Goal: Task Accomplishment & Management: Manage account settings

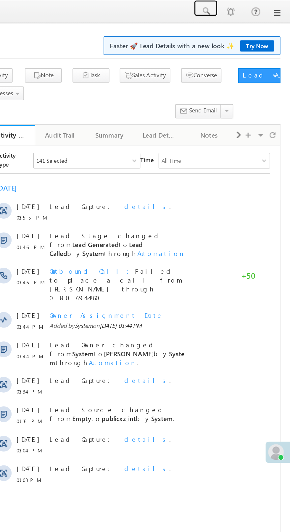
click at [240, 7] on span at bounding box center [239, 7] width 6 height 6
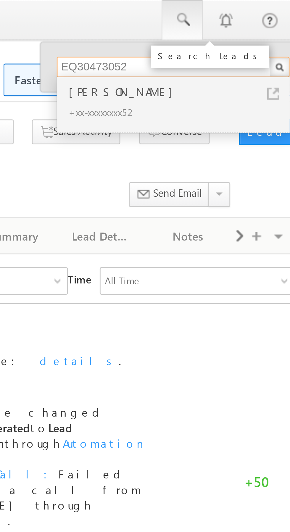
type input "EQ30473052"
click at [217, 34] on div "Ashok prasad" at bounding box center [238, 31] width 79 height 7
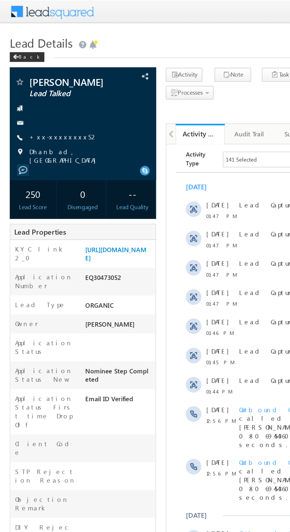
click at [36, 83] on link "+xx-xxxxxxxx52" at bounding box center [39, 83] width 42 height 5
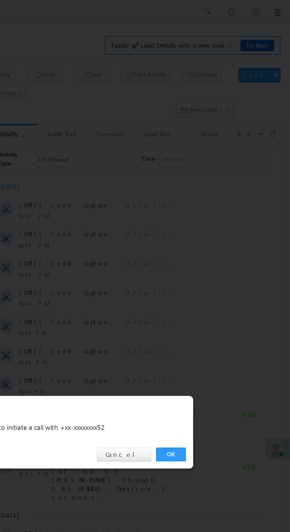
click at [218, 276] on link "OK" at bounding box center [218, 276] width 18 height 8
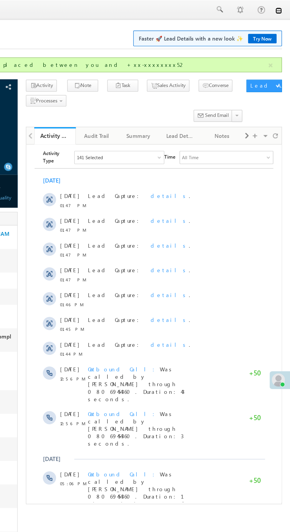
click at [283, 7] on link at bounding box center [281, 7] width 5 height 5
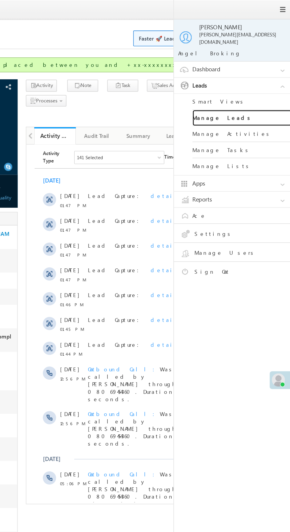
click at [260, 81] on link "Manage Leads" at bounding box center [255, 85] width 71 height 12
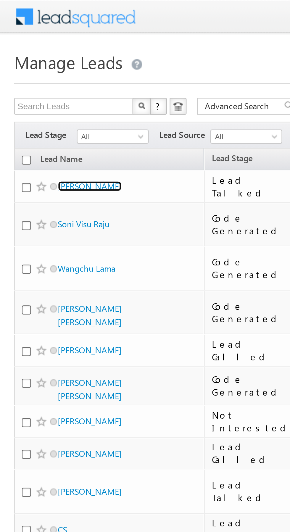
click at [36, 78] on link "[PERSON_NAME]" at bounding box center [37, 78] width 27 height 4
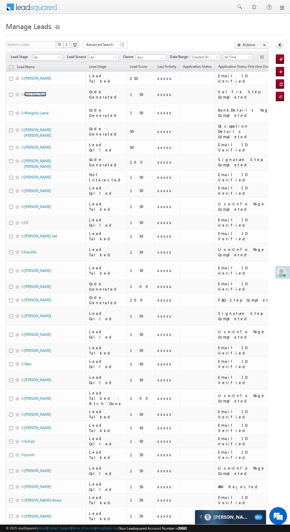
click at [34, 94] on link "Soni Visu Raju" at bounding box center [35, 94] width 22 height 4
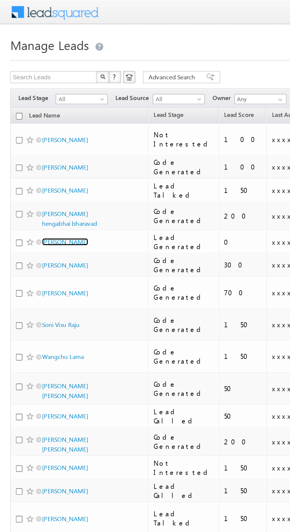
click at [34, 138] on link "Aman Kurrey" at bounding box center [37, 140] width 27 height 4
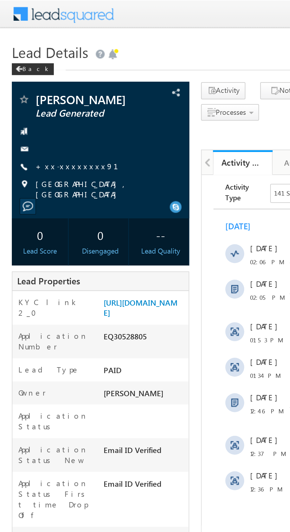
click at [38, 84] on link "+xx-xxxxxxxx91" at bounding box center [42, 83] width 49 height 5
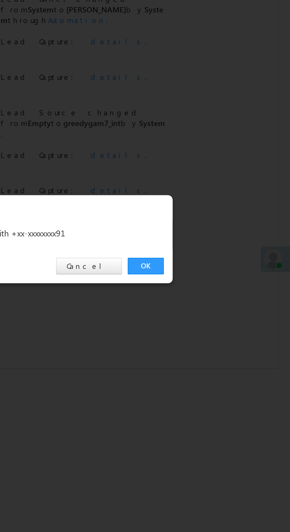
click at [216, 277] on link "OK" at bounding box center [218, 276] width 18 height 8
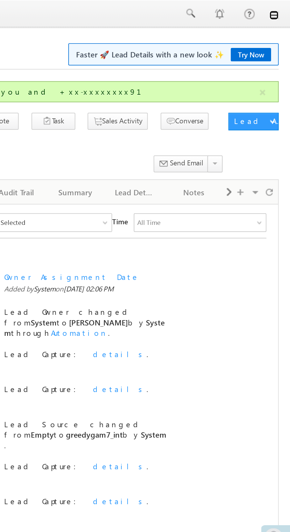
click at [283, 8] on link at bounding box center [281, 7] width 5 height 5
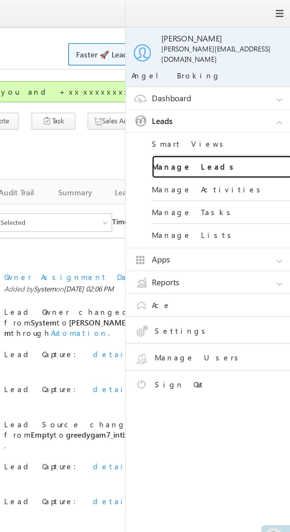
click at [260, 80] on link "Manage Leads" at bounding box center [255, 85] width 71 height 12
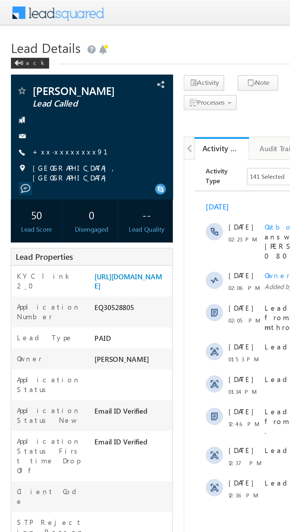
click at [35, 81] on link "+xx-xxxxxxxx91" at bounding box center [42, 83] width 49 height 5
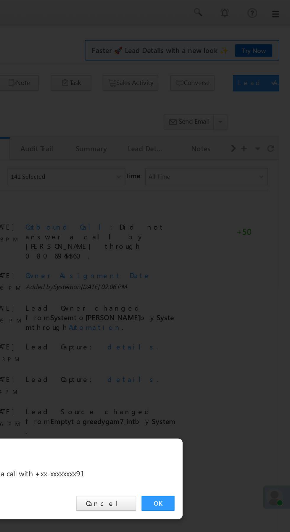
click at [218, 277] on link "OK" at bounding box center [218, 276] width 18 height 8
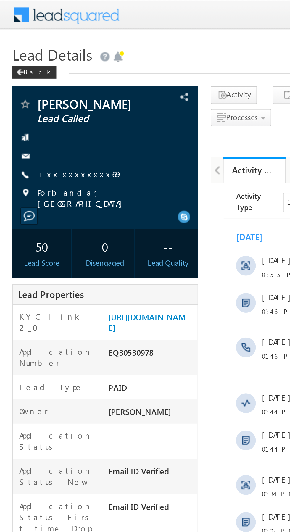
click at [34, 82] on link "+xx-xxxxxxxx69" at bounding box center [38, 83] width 41 height 5
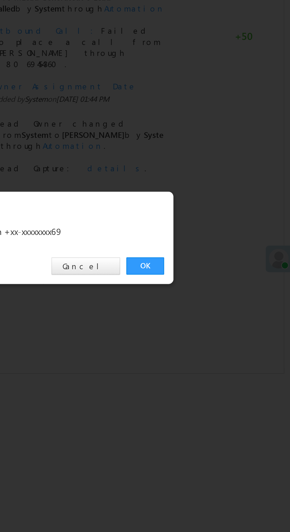
click at [216, 275] on link "OK" at bounding box center [218, 276] width 18 height 8
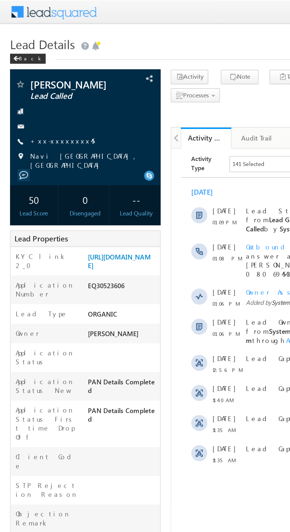
click at [38, 86] on link "+xx-xxxxxxxx45" at bounding box center [37, 83] width 38 height 5
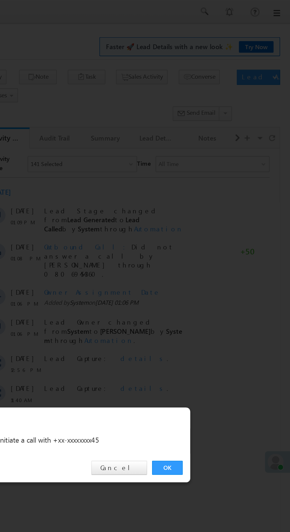
click at [218, 276] on link "OK" at bounding box center [218, 276] width 18 height 8
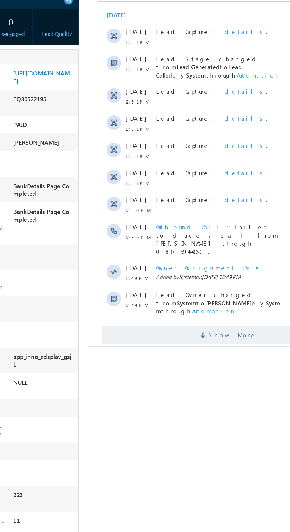
click at [34, 82] on link "+xx-xxxxxxxx28" at bounding box center [40, 83] width 44 height 5
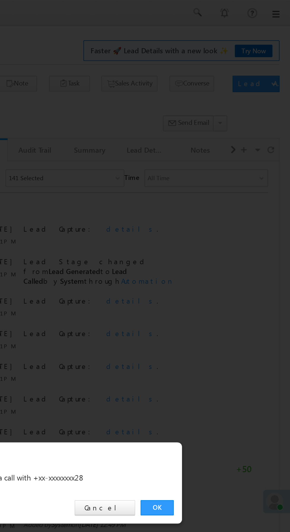
click at [219, 274] on link "OK" at bounding box center [218, 276] width 18 height 8
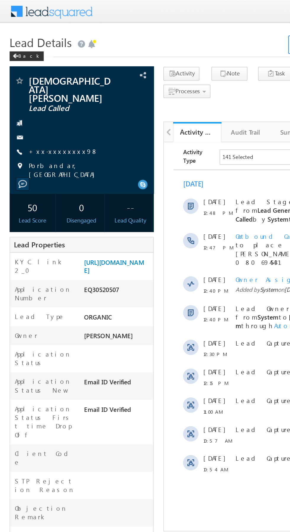
click at [36, 91] on link "+xx-xxxxxxxx98" at bounding box center [39, 93] width 43 height 5
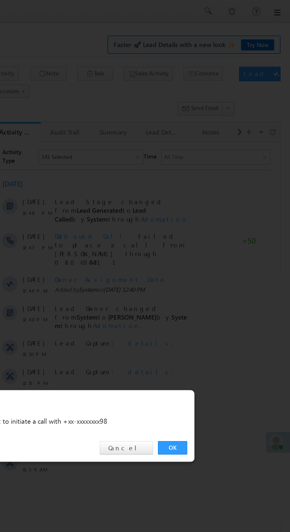
click at [214, 273] on link "OK" at bounding box center [218, 276] width 18 height 8
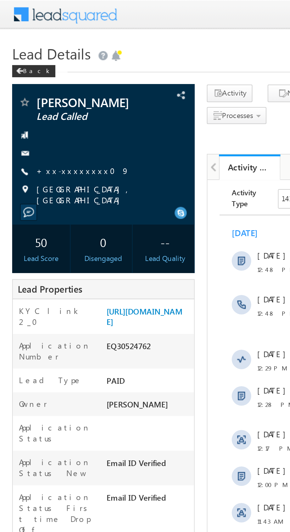
click at [37, 81] on link "+xx-xxxxxxxx09" at bounding box center [40, 83] width 45 height 5
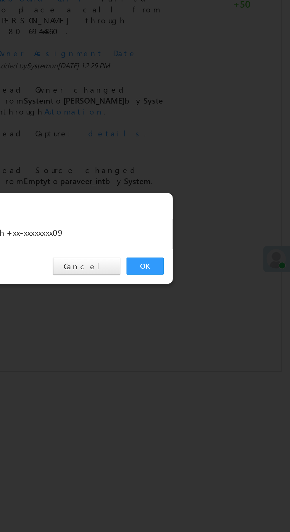
click at [216, 272] on link "OK" at bounding box center [218, 276] width 18 height 8
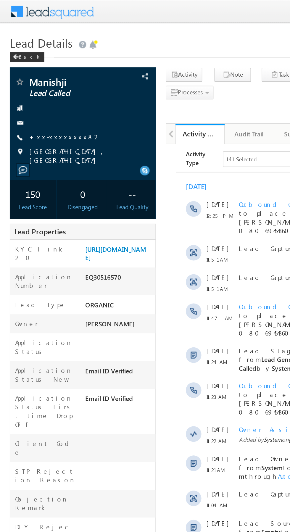
click at [36, 85] on link "+xx-xxxxxxxx82" at bounding box center [40, 83] width 44 height 5
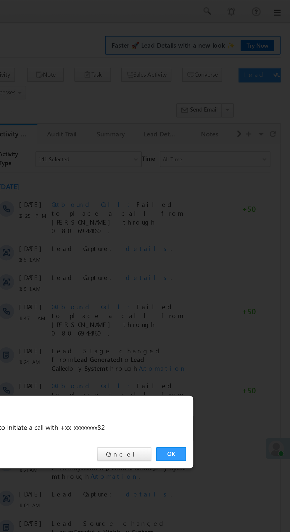
click at [216, 276] on link "OK" at bounding box center [218, 276] width 18 height 8
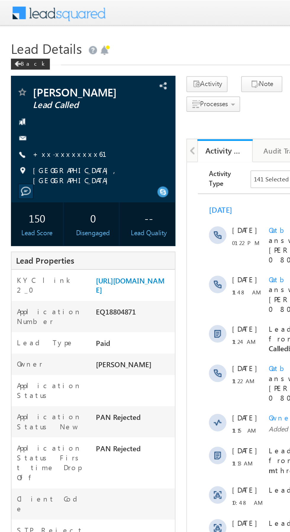
click at [37, 82] on link "+xx-xxxxxxxx61" at bounding box center [41, 83] width 47 height 5
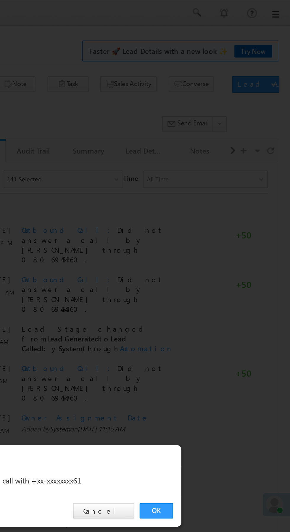
click at [218, 274] on link "OK" at bounding box center [218, 276] width 18 height 8
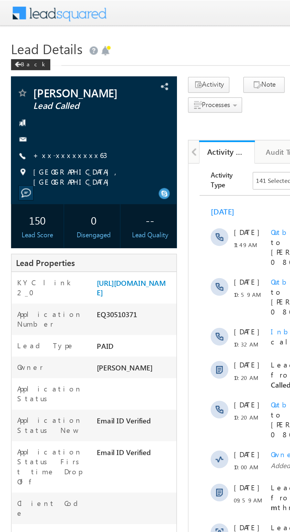
click at [36, 82] on link "+xx-xxxxxxxx63" at bounding box center [38, 83] width 40 height 5
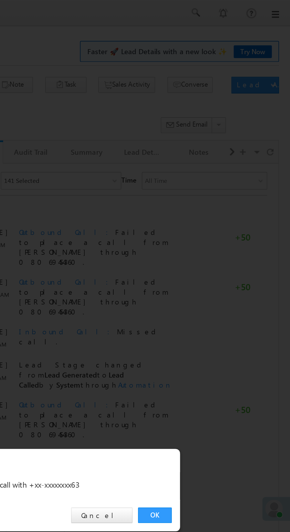
click at [216, 275] on link "OK" at bounding box center [218, 276] width 18 height 8
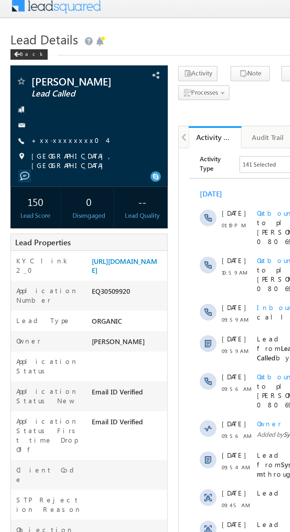
click at [38, 81] on link "+xx-xxxxxxxx04" at bounding box center [39, 83] width 43 height 5
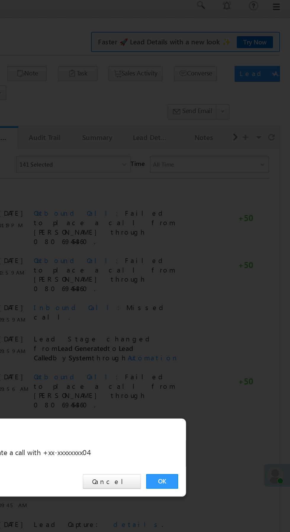
click at [218, 276] on link "OK" at bounding box center [218, 276] width 18 height 8
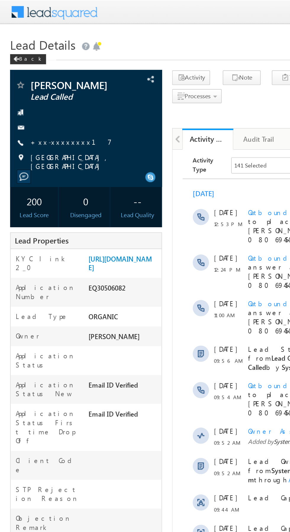
click at [36, 83] on link "+xx-xxxxxxxx17" at bounding box center [42, 83] width 48 height 5
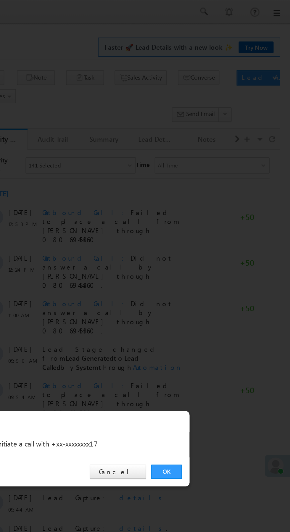
click at [220, 277] on link "OK" at bounding box center [218, 276] width 18 height 8
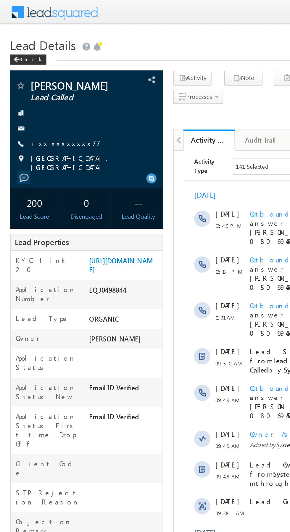
click at [34, 84] on link "+xx-xxxxxxxx77" at bounding box center [38, 83] width 41 height 5
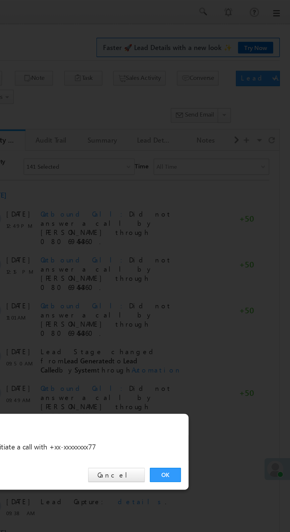
click at [217, 276] on link "OK" at bounding box center [218, 276] width 18 height 8
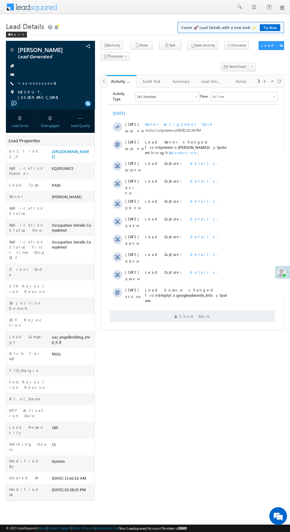
click at [62, 143] on div "Lead Properties" at bounding box center [50, 141] width 89 height 10
click at [70, 159] on link "https://angelbroking1-pk3em7sa.customui-test.leadsquared.com?leadId=08609cec-5c…" at bounding box center [70, 154] width 37 height 10
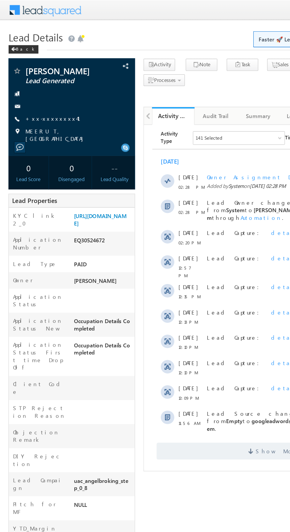
click at [33, 84] on link "+xx-xxxxxxxx41" at bounding box center [41, 83] width 46 height 5
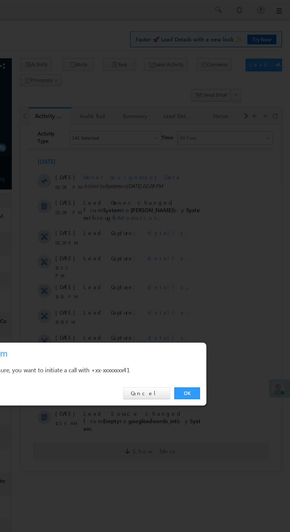
click at [218, 276] on link "OK" at bounding box center [218, 276] width 18 height 8
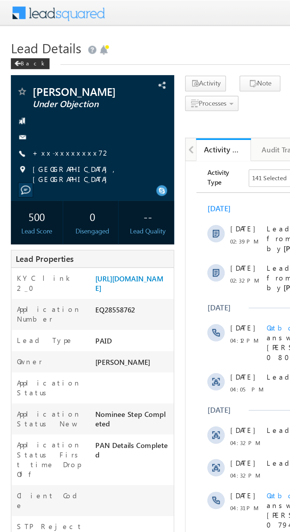
click at [36, 81] on link "+xx-xxxxxxxx72" at bounding box center [39, 83] width 42 height 5
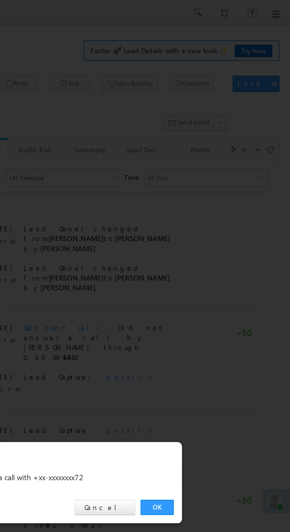
click at [218, 274] on link "OK" at bounding box center [218, 276] width 18 height 8
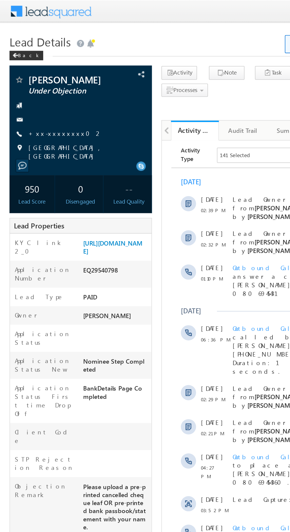
click at [35, 83] on link "+xx-xxxxxxxx02" at bounding box center [41, 83] width 46 height 5
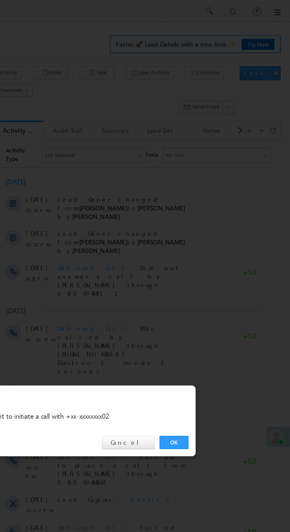
click at [216, 274] on link "OK" at bounding box center [218, 276] width 18 height 8
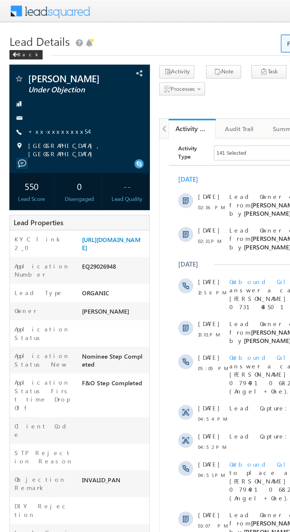
click at [32, 83] on link "+xx-xxxxxxxx54" at bounding box center [37, 83] width 38 height 5
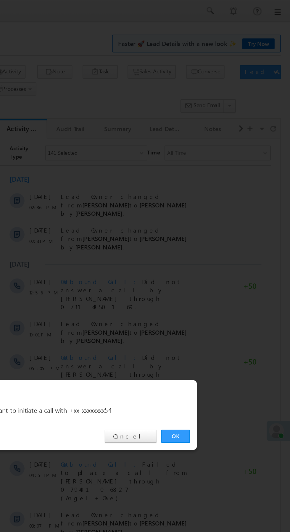
click at [217, 277] on link "OK" at bounding box center [218, 276] width 18 height 8
